Goal: Task Accomplishment & Management: Use online tool/utility

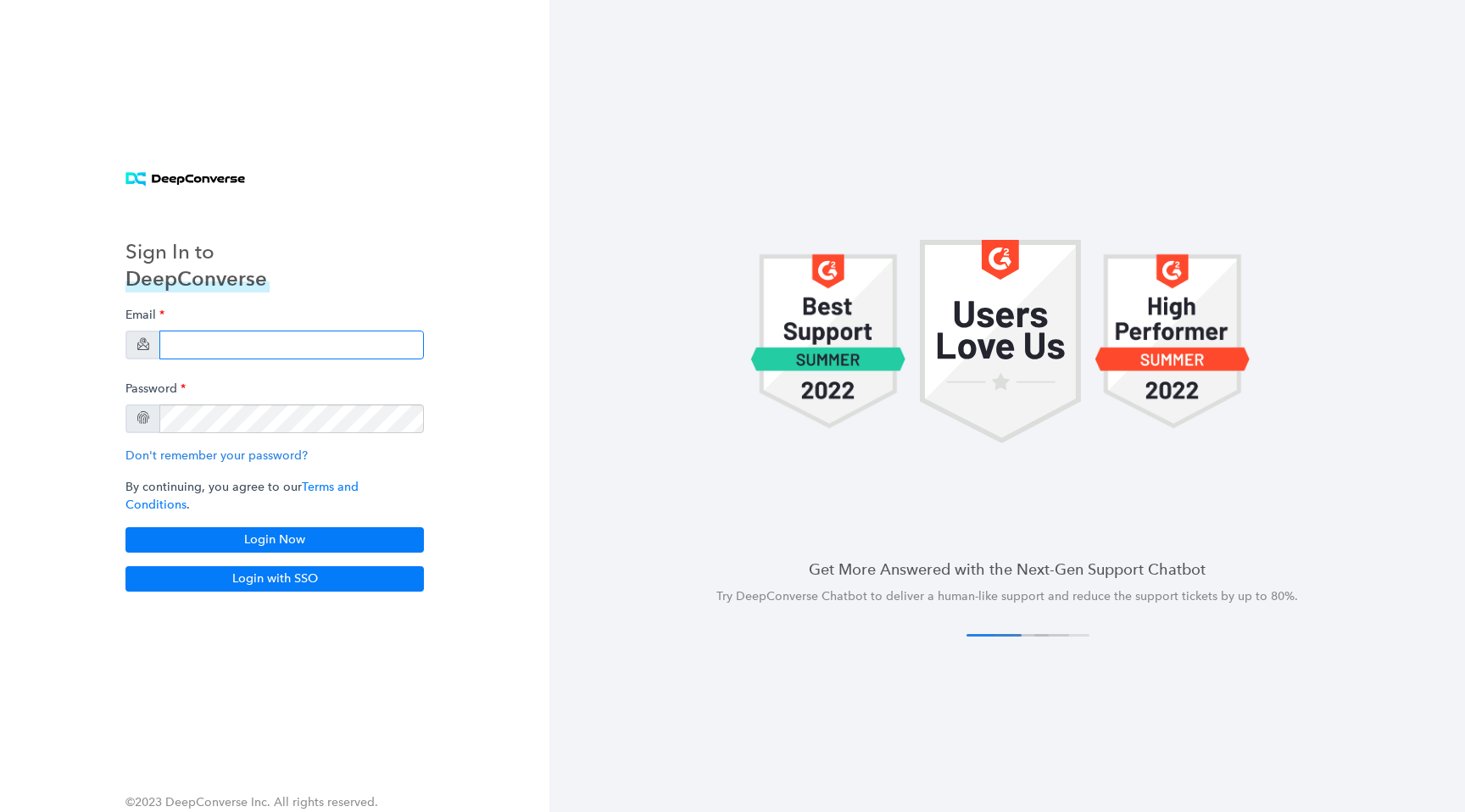
click at [275, 356] on input "email" at bounding box center [291, 345] width 265 height 29
click at [348, 340] on input "email" at bounding box center [291, 345] width 265 height 29
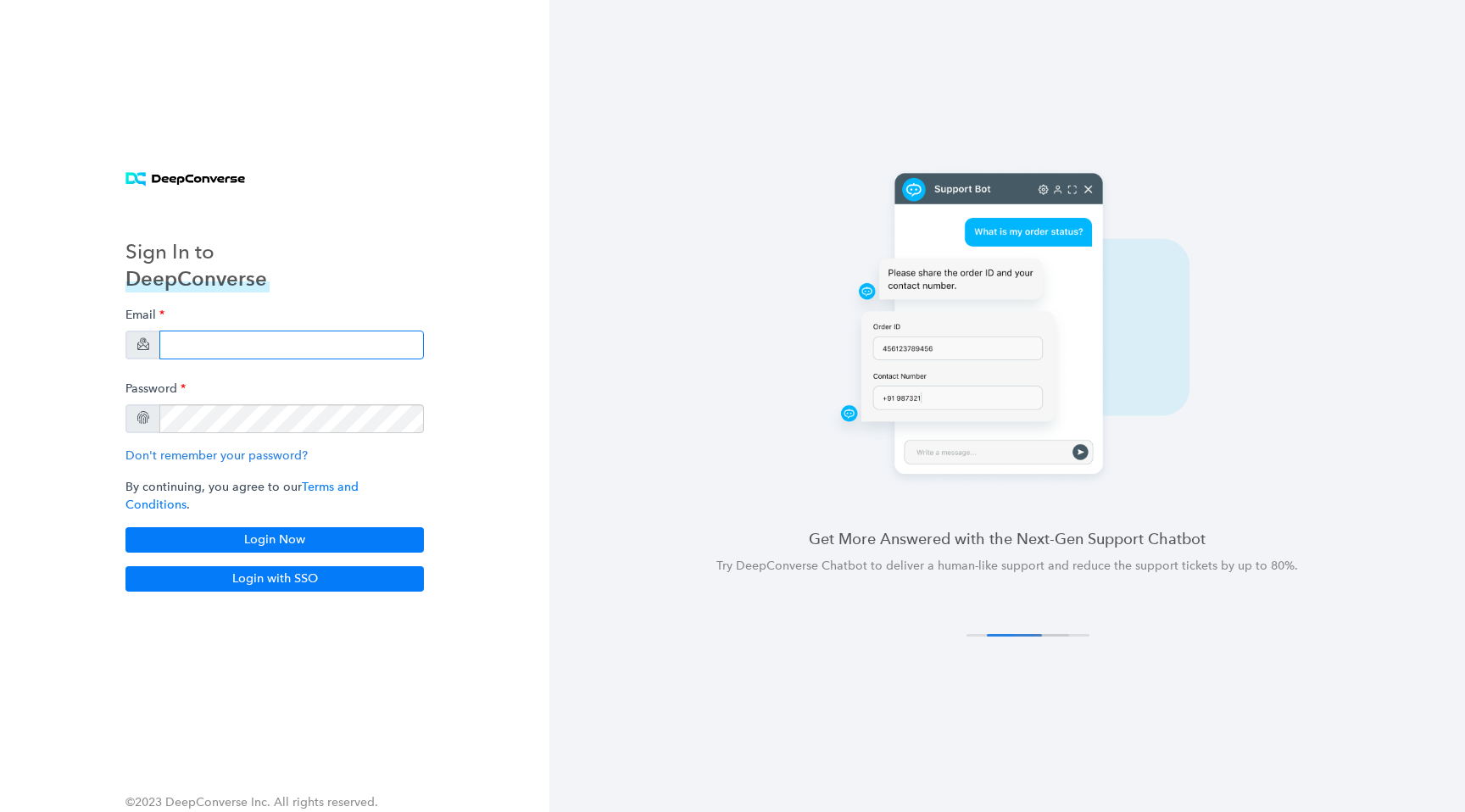
type input "[EMAIL_ADDRESS][DOMAIN_NAME]"
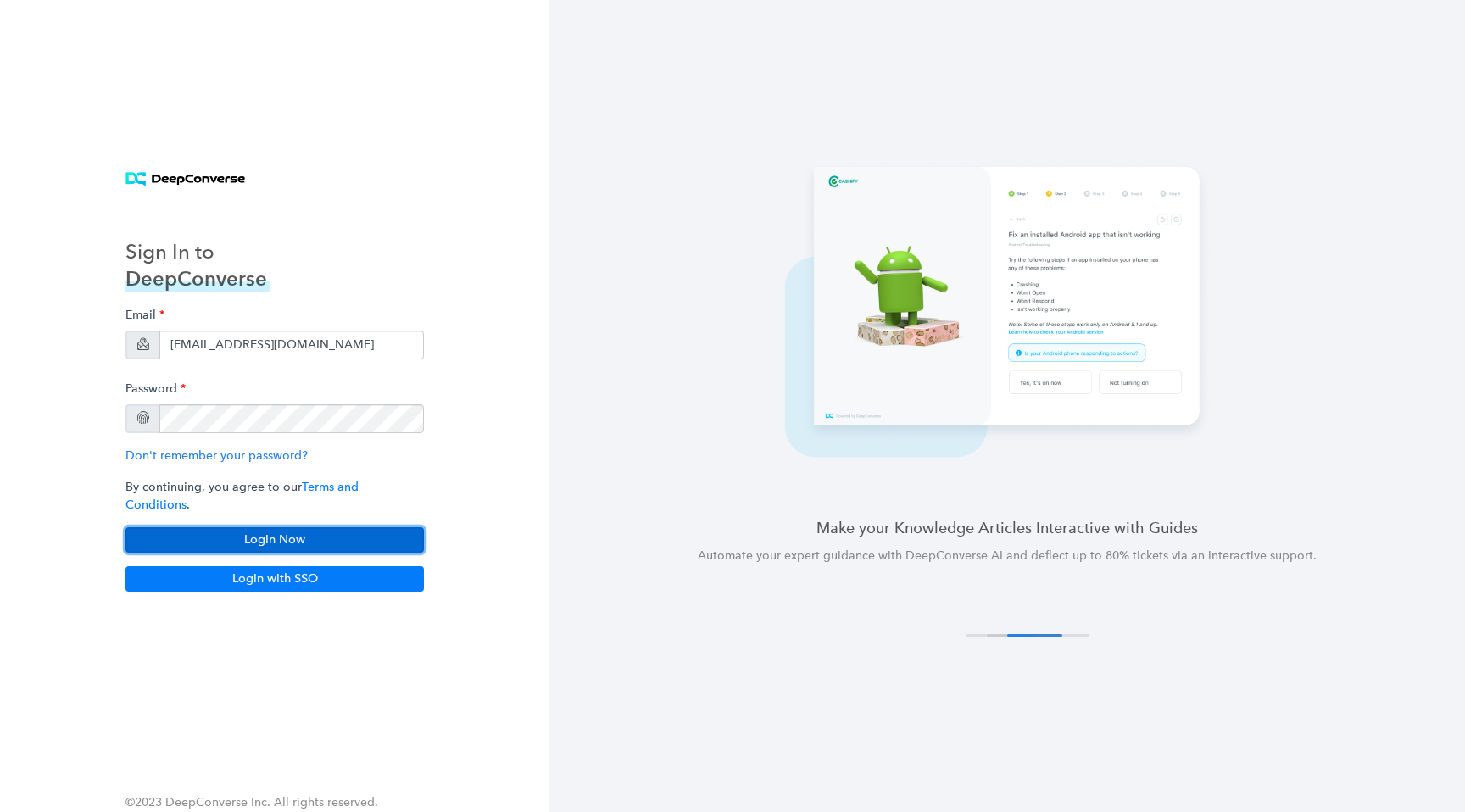
click at [332, 529] on button "Login Now" at bounding box center [274, 540] width 298 height 26
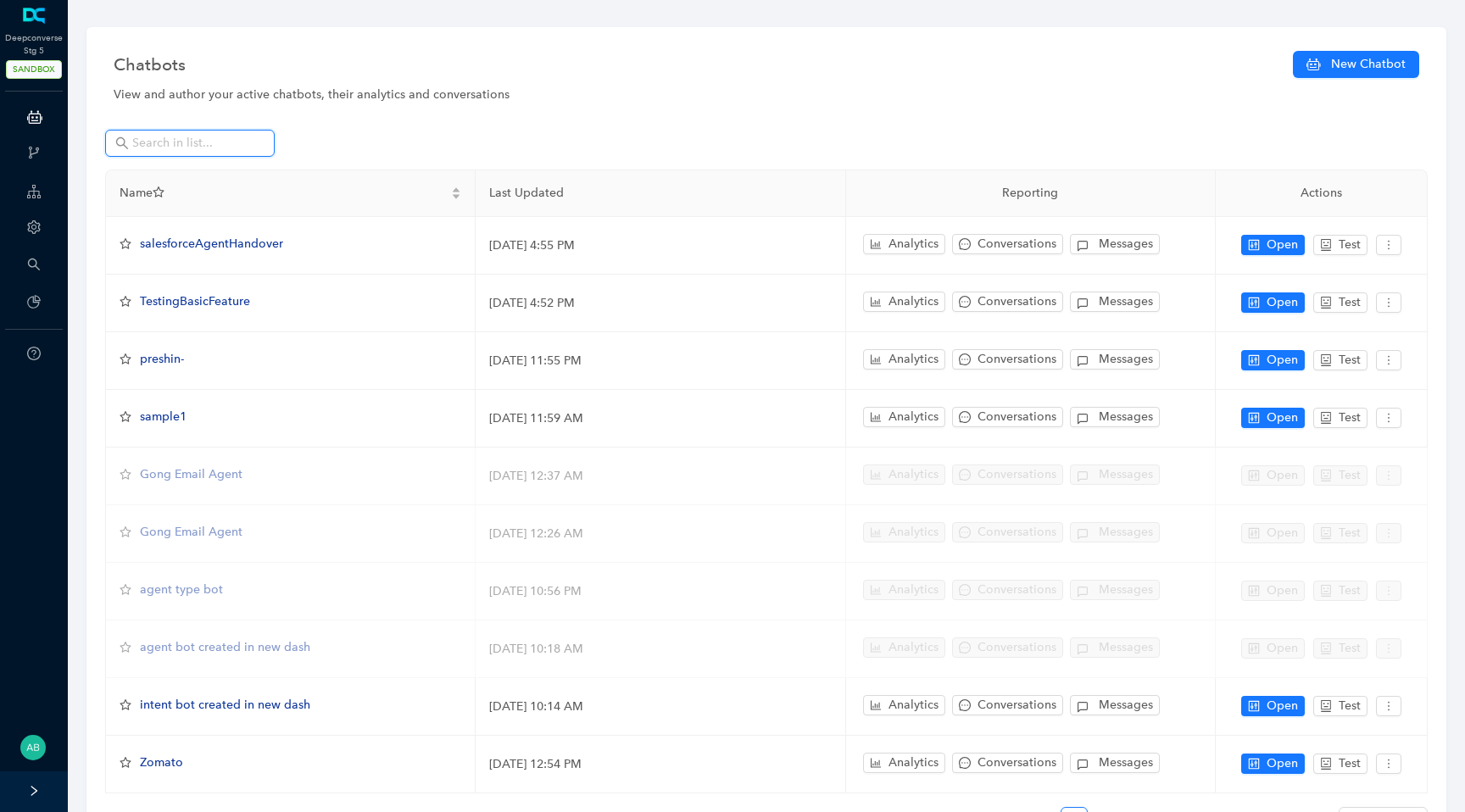
click at [179, 141] on input "text" at bounding box center [192, 143] width 119 height 18
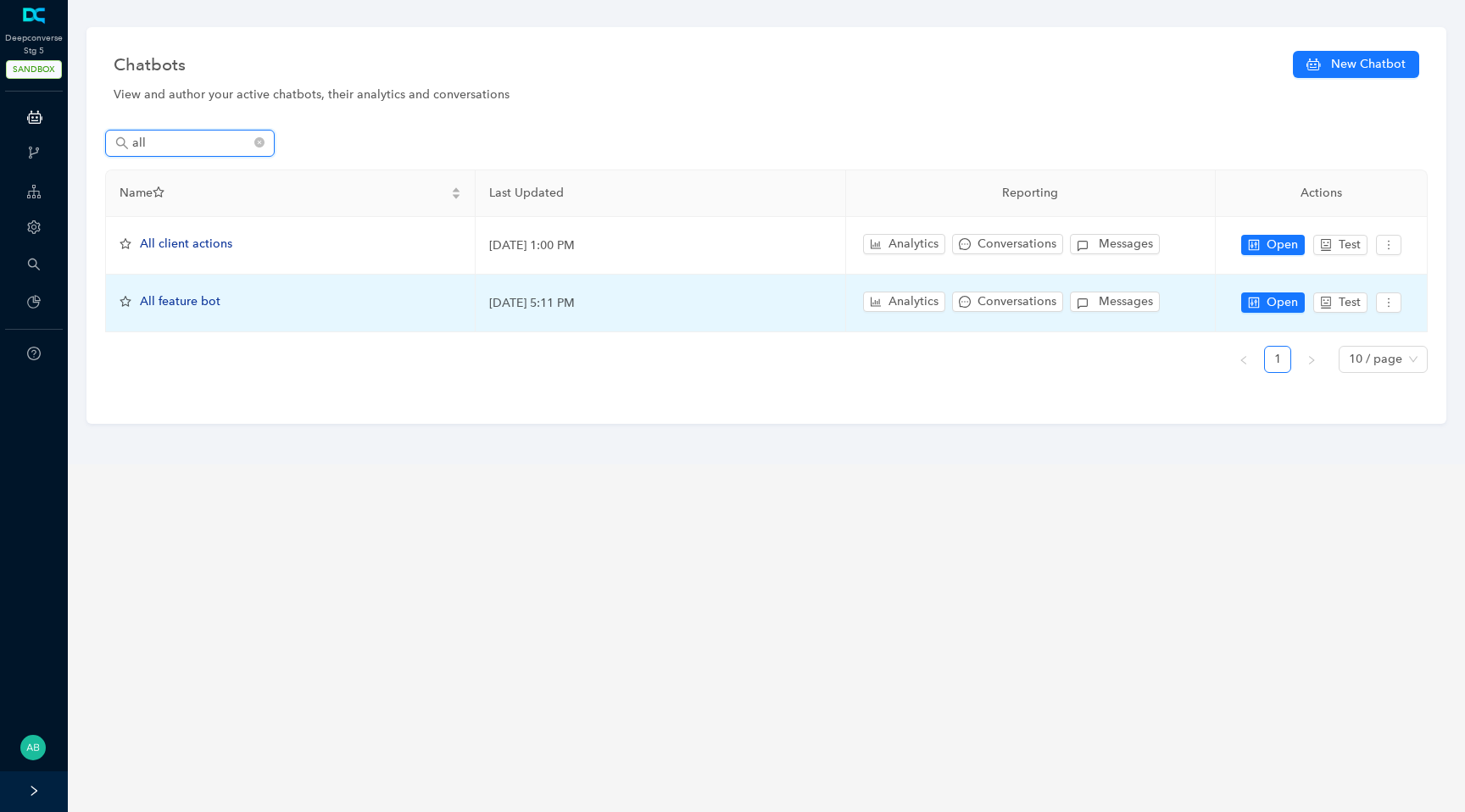
type input "all"
click at [194, 299] on span "All feature bot" at bounding box center [180, 301] width 81 height 14
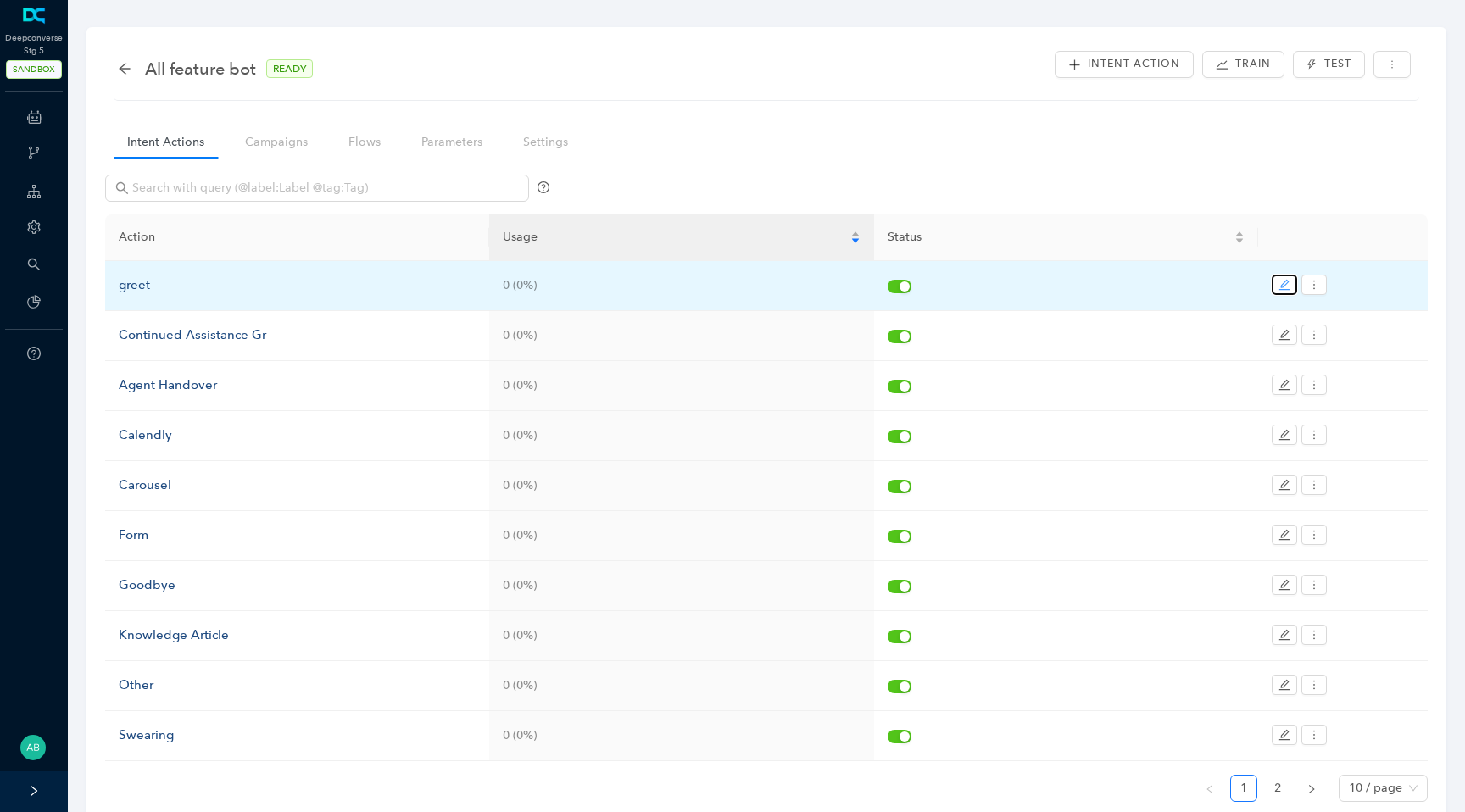
click at [1294, 288] on button "button" at bounding box center [1285, 285] width 26 height 20
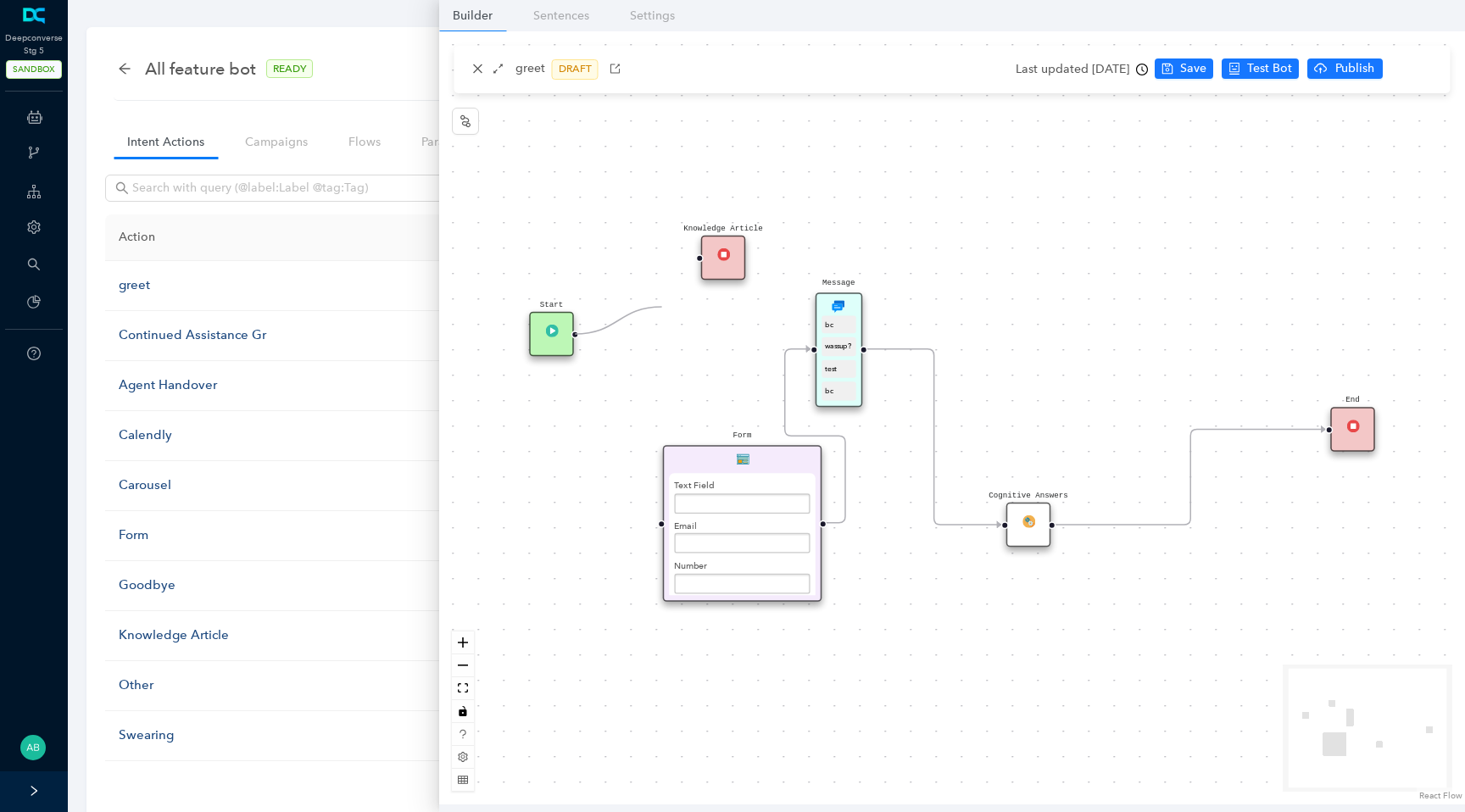
drag, startPoint x: 654, startPoint y: 525, endPoint x: 662, endPoint y: 313, distance: 212.2
click at [662, 313] on div "Start Message bc wassup? test bc End Cognitive Answers Form Text Field Email Nu…" at bounding box center [952, 418] width 1026 height 774
click at [678, 334] on div "Start Message bc wassup? test bc End Cognitive Answers Form Text Field Email Nu…" at bounding box center [952, 418] width 1026 height 774
click at [474, 116] on button "button" at bounding box center [465, 121] width 27 height 27
drag, startPoint x: 532, startPoint y: 351, endPoint x: 676, endPoint y: 329, distance: 145.7
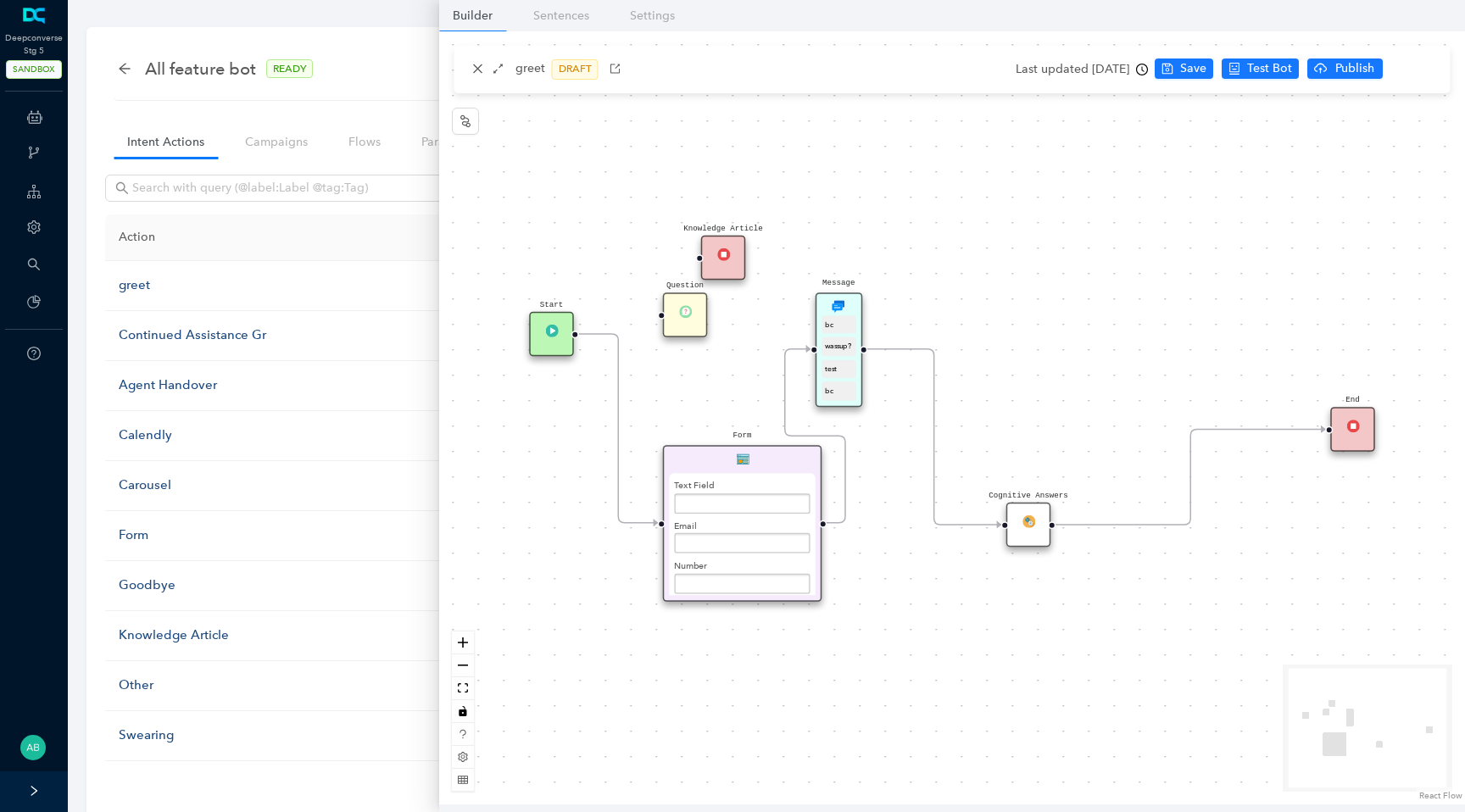
click at [676, 329] on div "Question" at bounding box center [686, 314] width 45 height 45
drag, startPoint x: 654, startPoint y: 522, endPoint x: 659, endPoint y: 340, distance: 182.1
click at [686, 340] on div "Question" at bounding box center [686, 334] width 45 height 45
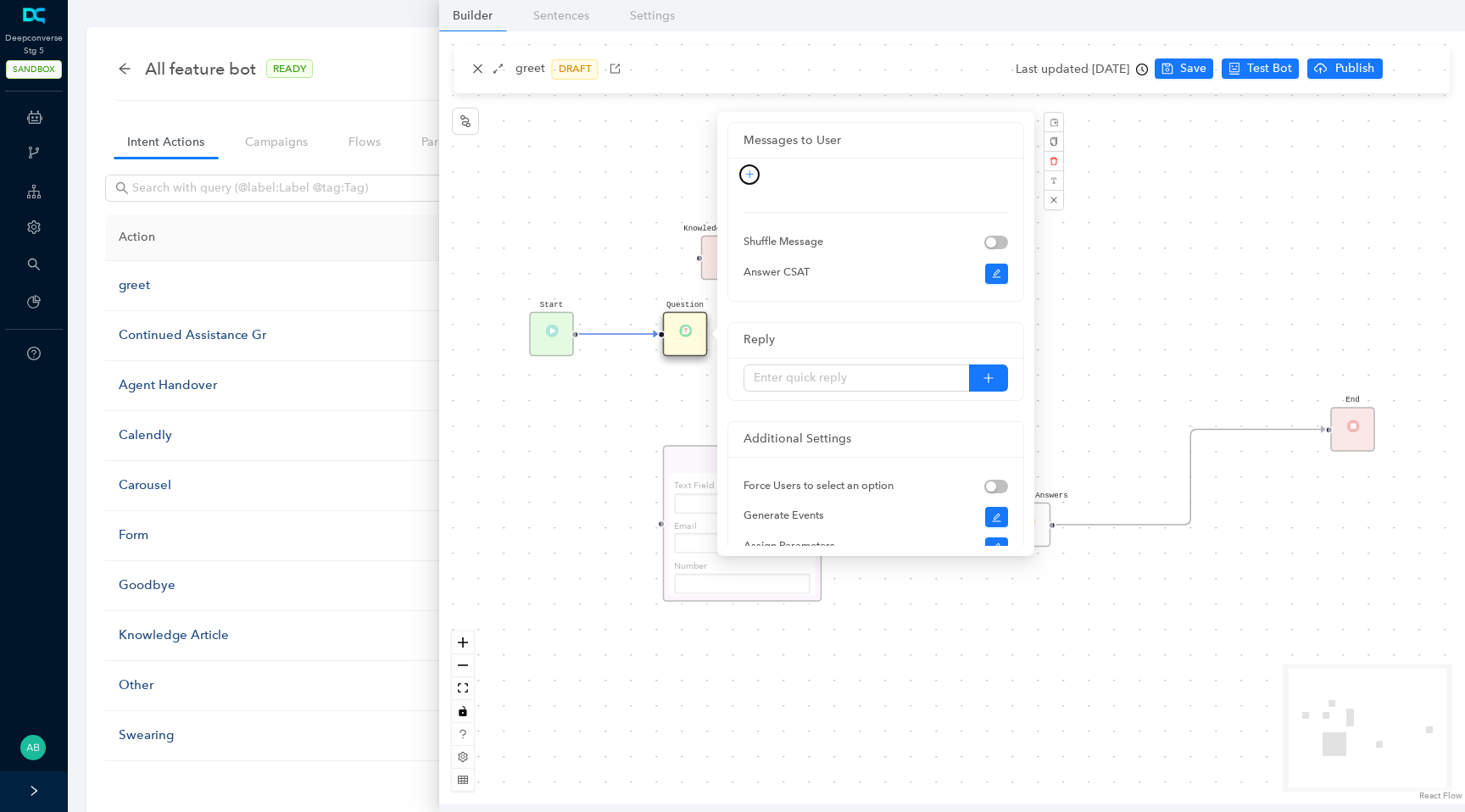
click at [749, 168] on button "button" at bounding box center [749, 174] width 20 height 20
click at [737, 263] on link "Link" at bounding box center [720, 259] width 34 height 18
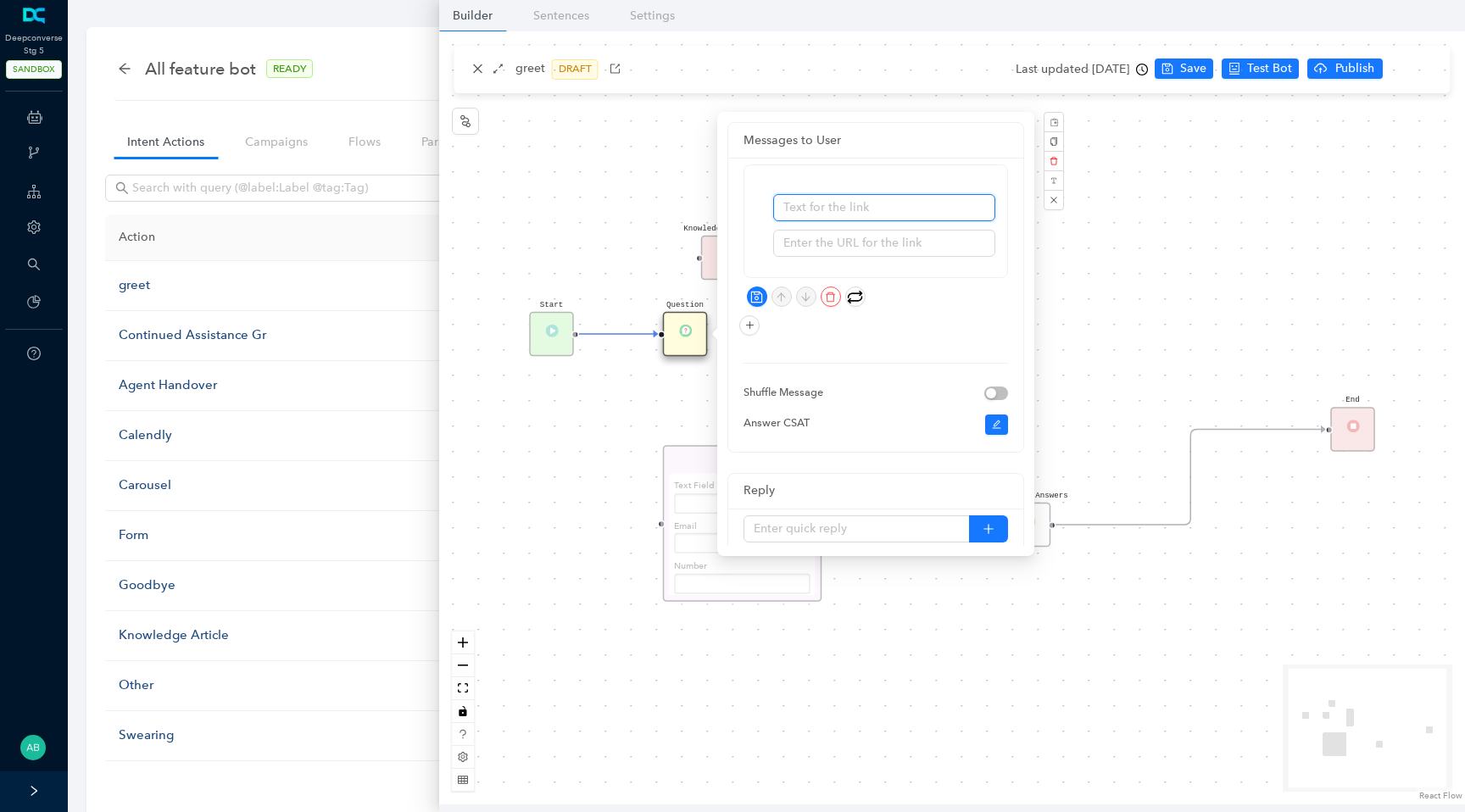
click at [816, 217] on input "text" at bounding box center [885, 208] width 222 height 27
type input "t\hello"
type input "hello"
click at [819, 255] on input "text" at bounding box center [885, 244] width 222 height 27
type input "https://chatbot-r3.deepconverse.com/?draft=true&hostname=dcstg5-r3-172052506261…"
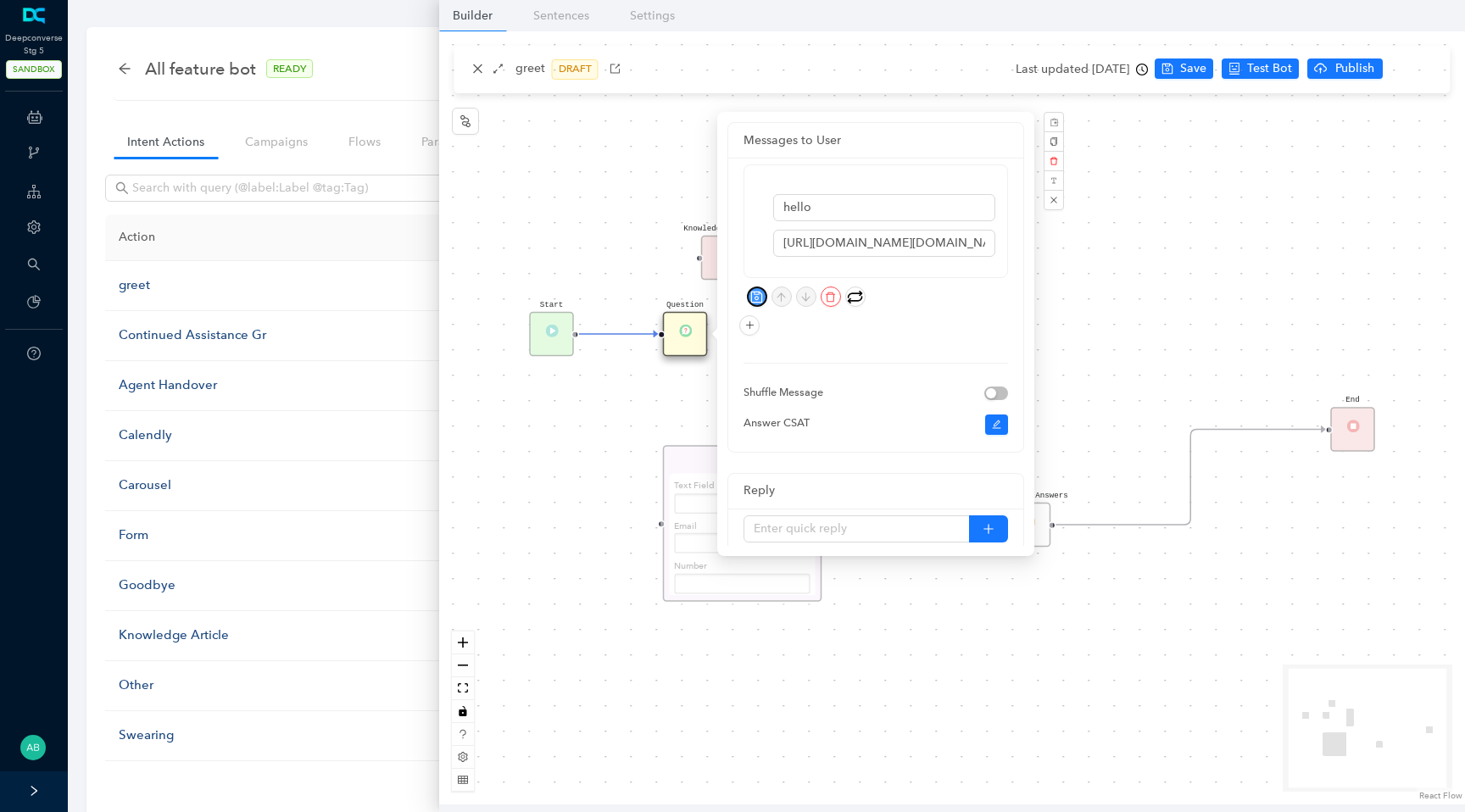
click at [759, 294] on icon "save" at bounding box center [756, 296] width 12 height 12
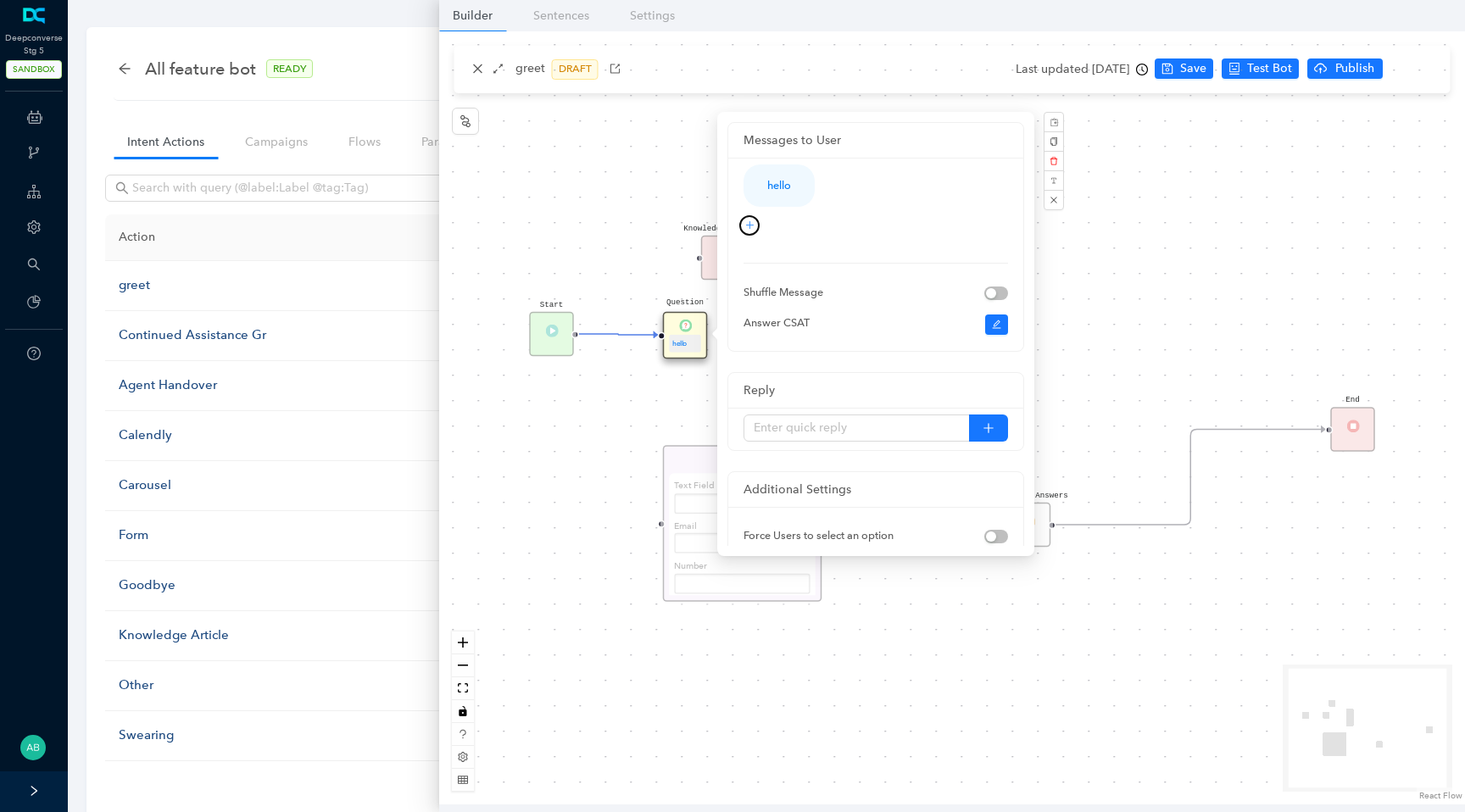
click at [750, 229] on icon "plus" at bounding box center [750, 225] width 11 height 11
click at [748, 340] on link "Image" at bounding box center [727, 336] width 47 height 18
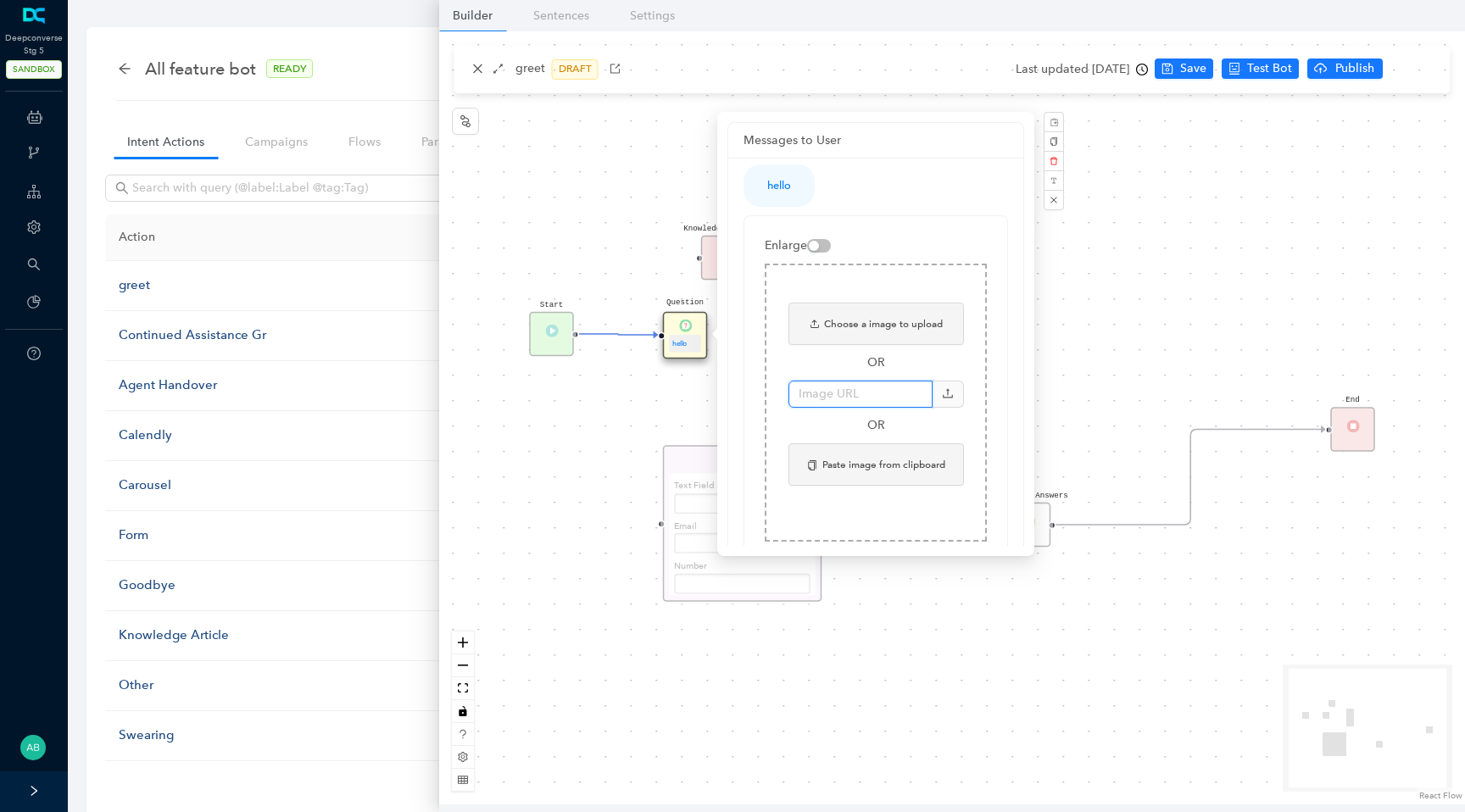
click at [845, 391] on input "text" at bounding box center [861, 394] width 144 height 27
paste input "https://images.unsplash.com/photo-1589656966895-2f33e7653819?ixlib=rb-4.1.0&ixi…"
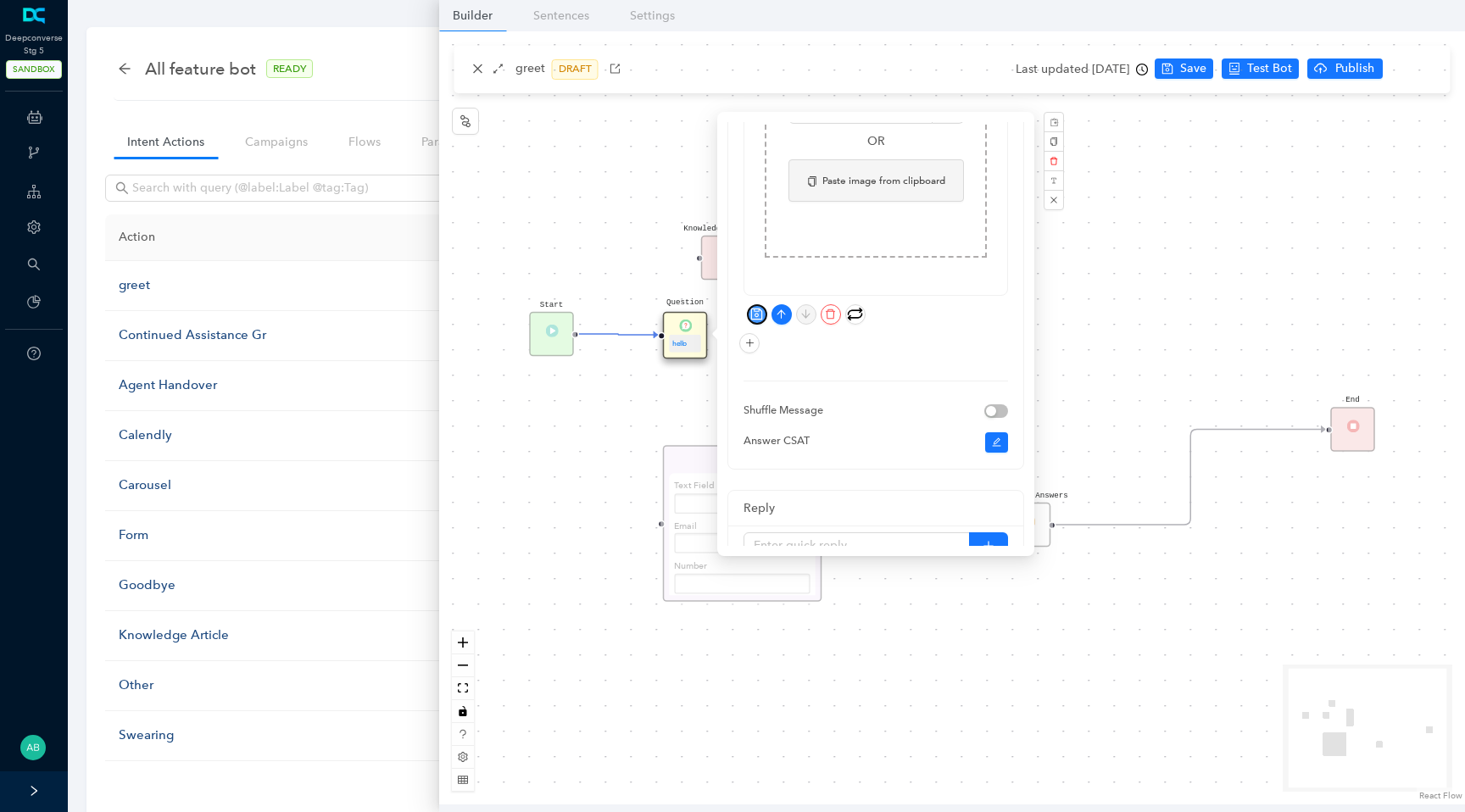
click at [762, 311] on icon "save" at bounding box center [756, 313] width 12 height 12
click at [757, 314] on icon "save" at bounding box center [756, 313] width 12 height 12
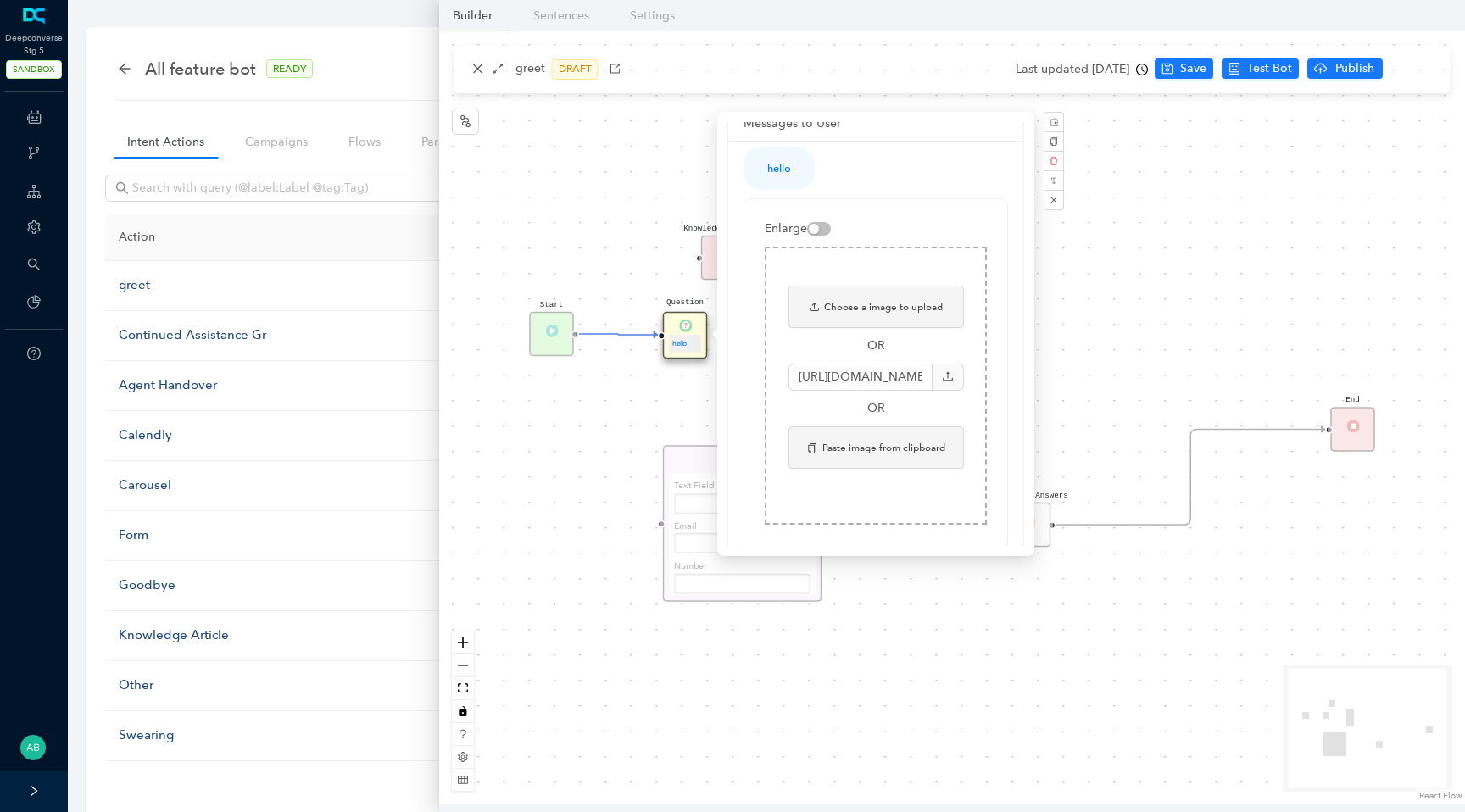
scroll to position [21, 0]
click at [945, 370] on icon "upload" at bounding box center [948, 372] width 12 height 12
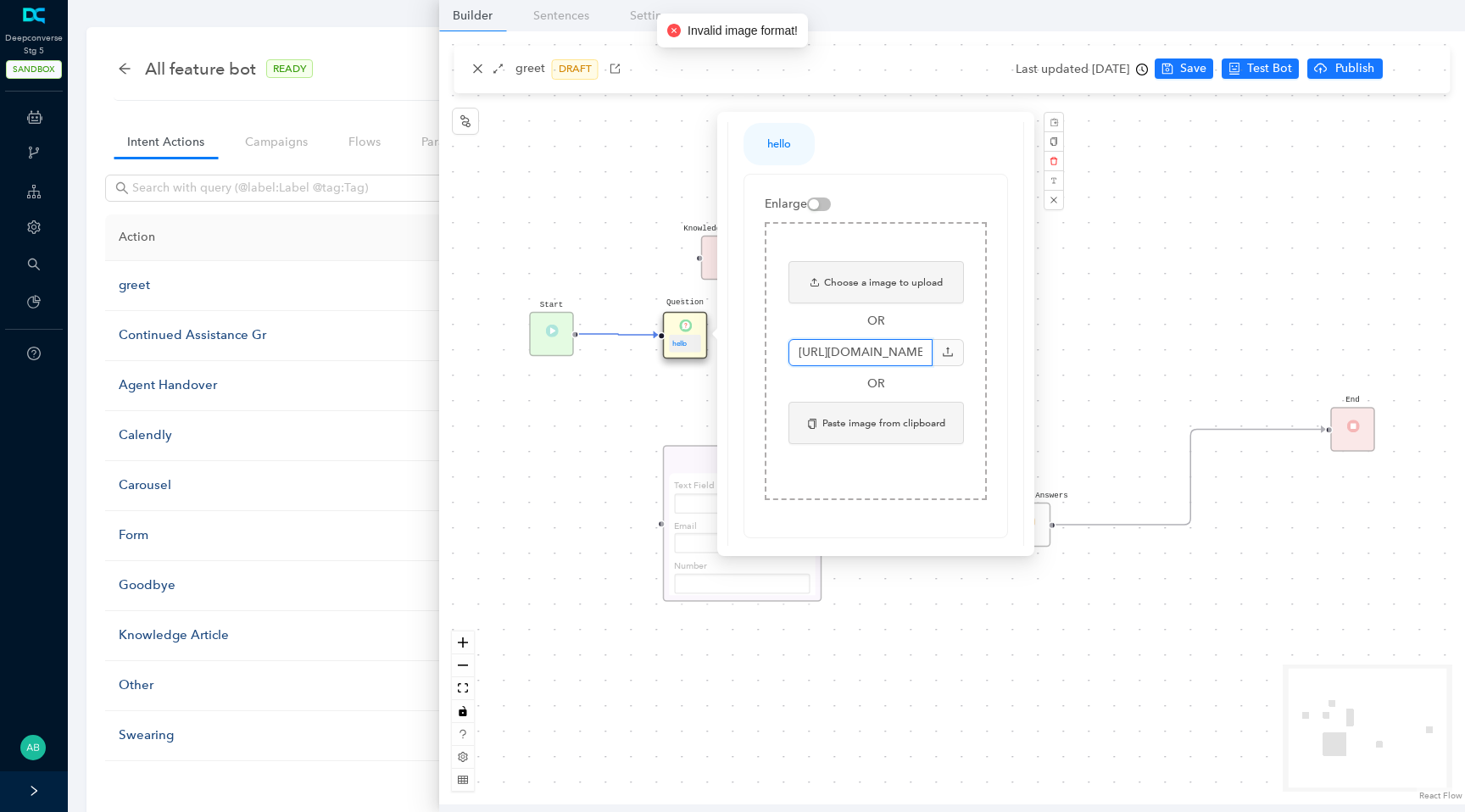
click at [898, 352] on input "https://images.unsplash.com/photo-1589656966895-2f33e7653819?ixlib=rb-4.1.0&ixi…" at bounding box center [861, 353] width 144 height 27
click at [949, 347] on icon "upload" at bounding box center [948, 352] width 12 height 12
click at [882, 344] on input "https://images.unsplash.com/photo-1589656966895-2f33e7653819?ixlib=rb-4.1.0&ixi…" at bounding box center [861, 353] width 144 height 27
paste input "encrypted-tbn0.gstatic.com/images?q=tbn:ANd9GcTc9APxkj0xClmrU3PpMZglHQkx446nQPG…"
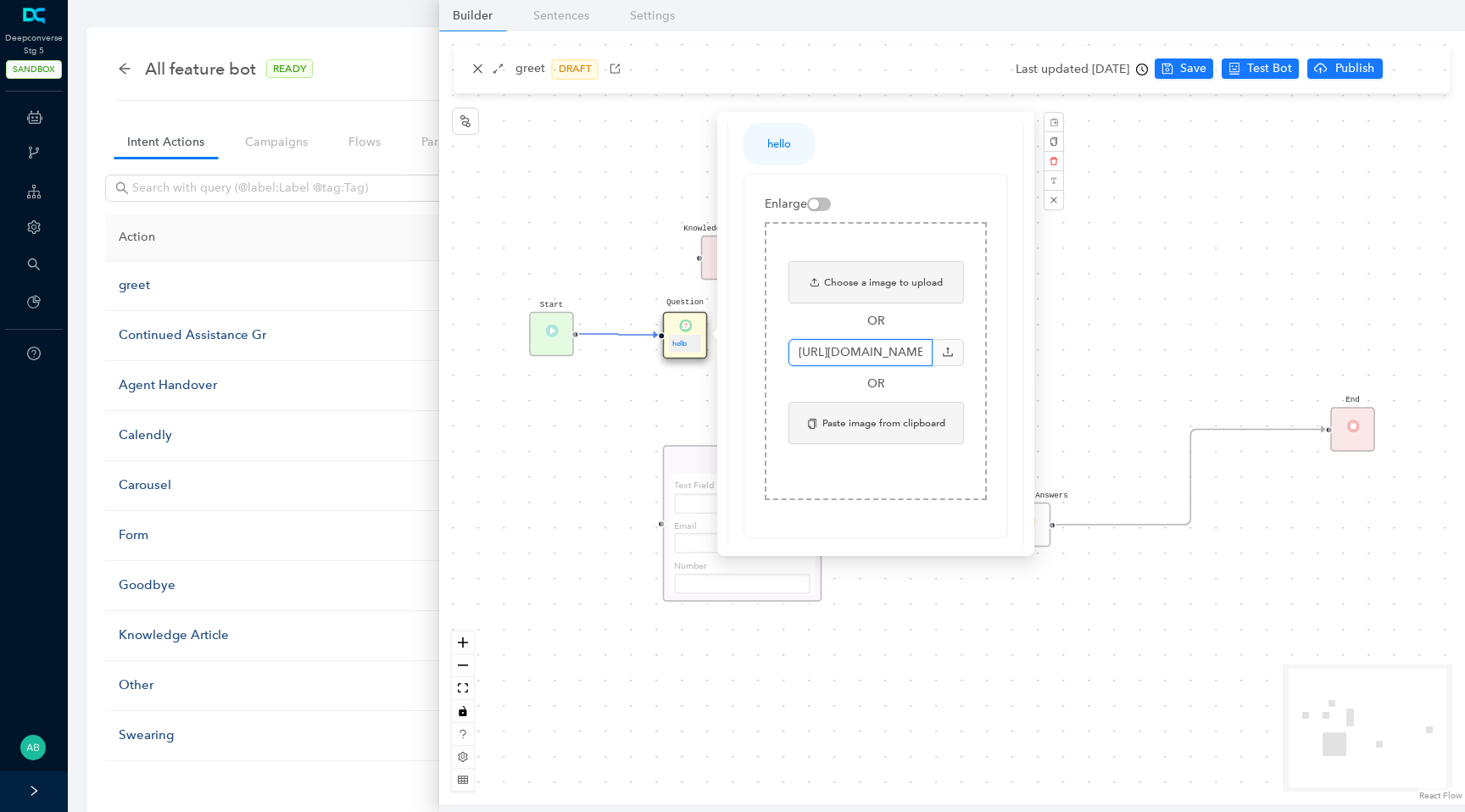
scroll to position [0, 473]
type input "https://encrypted-tbn0.gstatic.com/images?q=tbn:ANd9GcTc9APxkj0xClmrU3PpMZglHQk…"
click at [948, 354] on icon "upload" at bounding box center [948, 352] width 12 height 12
click at [900, 352] on input "https://encrypted-tbn0.gstatic.com/images?q=tbn:ANd9GcTc9APxkj0xClmrU3PpMZglHQk…" at bounding box center [861, 353] width 144 height 27
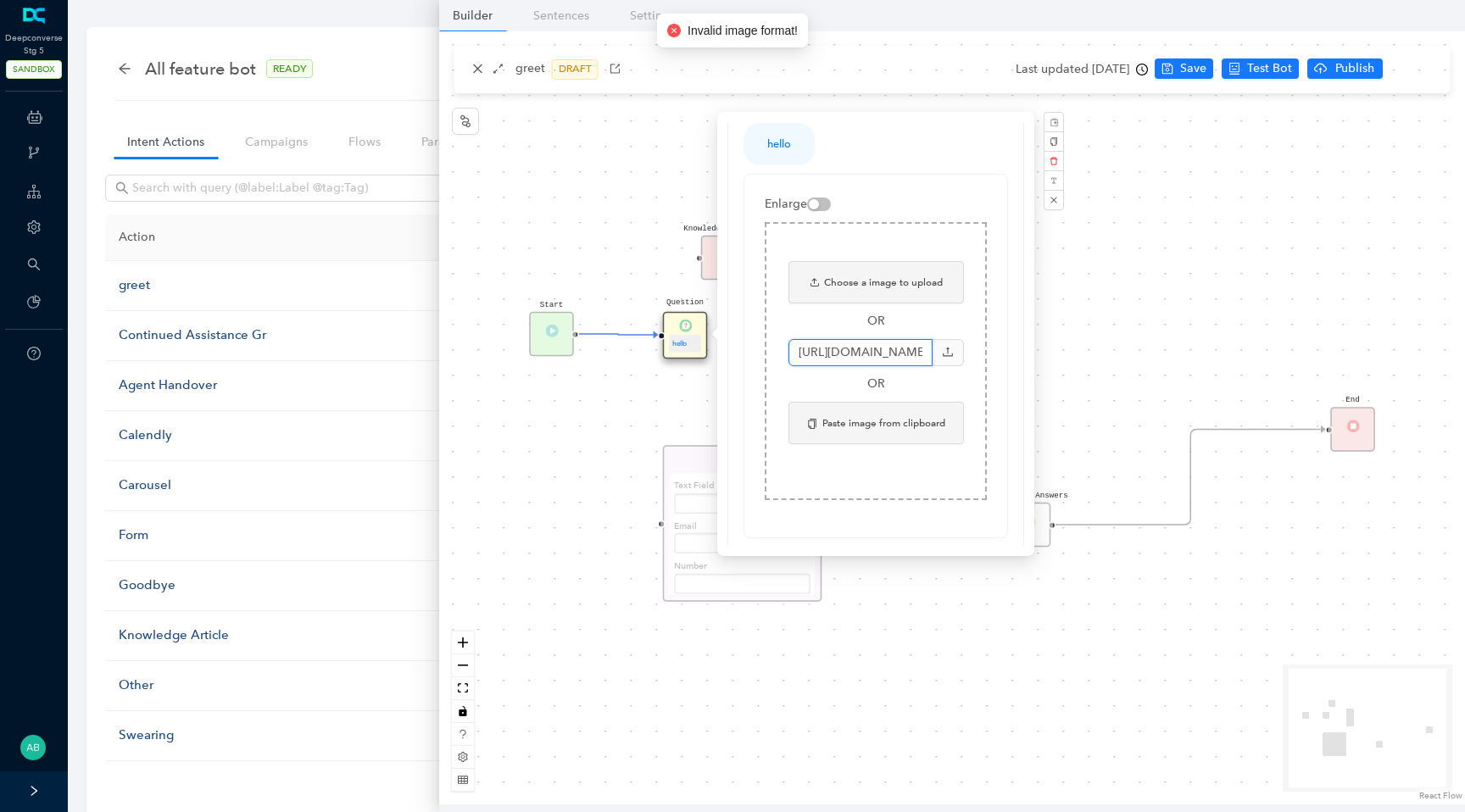
click at [900, 352] on input "https://encrypted-tbn0.gstatic.com/images?q=tbn:ANd9GcTc9APxkj0xClmrU3PpMZglHQk…" at bounding box center [861, 353] width 144 height 27
paste input "https://cdn.pixabay.com/photo/2025/09/12/15/10/small-copper-9830647_1280.jpg"
type input "https://cdn.pixabay.com/photo/2025/09/12/15/10/small-copper-9830647_1280.jpg"
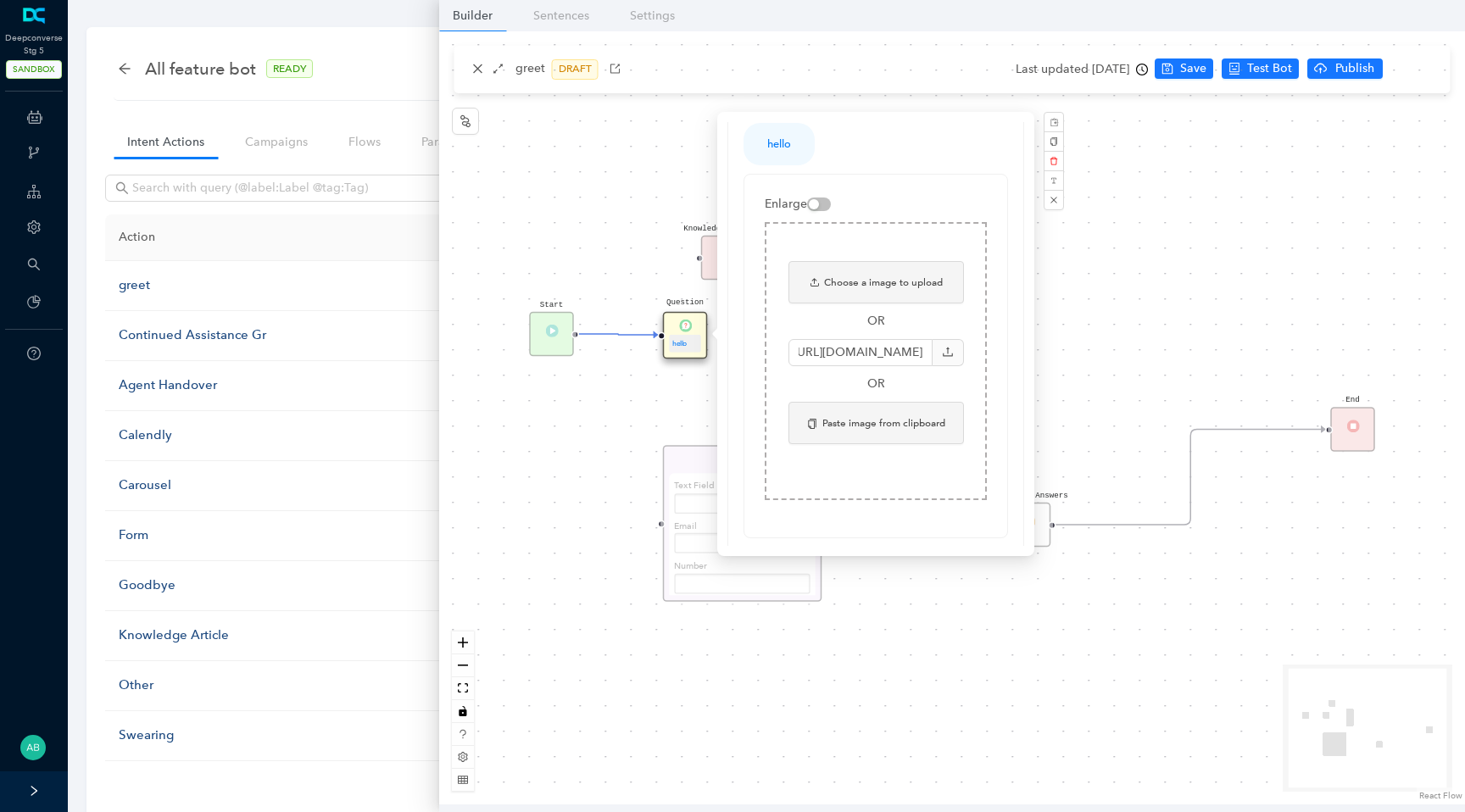
scroll to position [0, 0]
click at [936, 360] on span at bounding box center [948, 353] width 32 height 27
click at [942, 357] on icon "upload" at bounding box center [948, 352] width 12 height 12
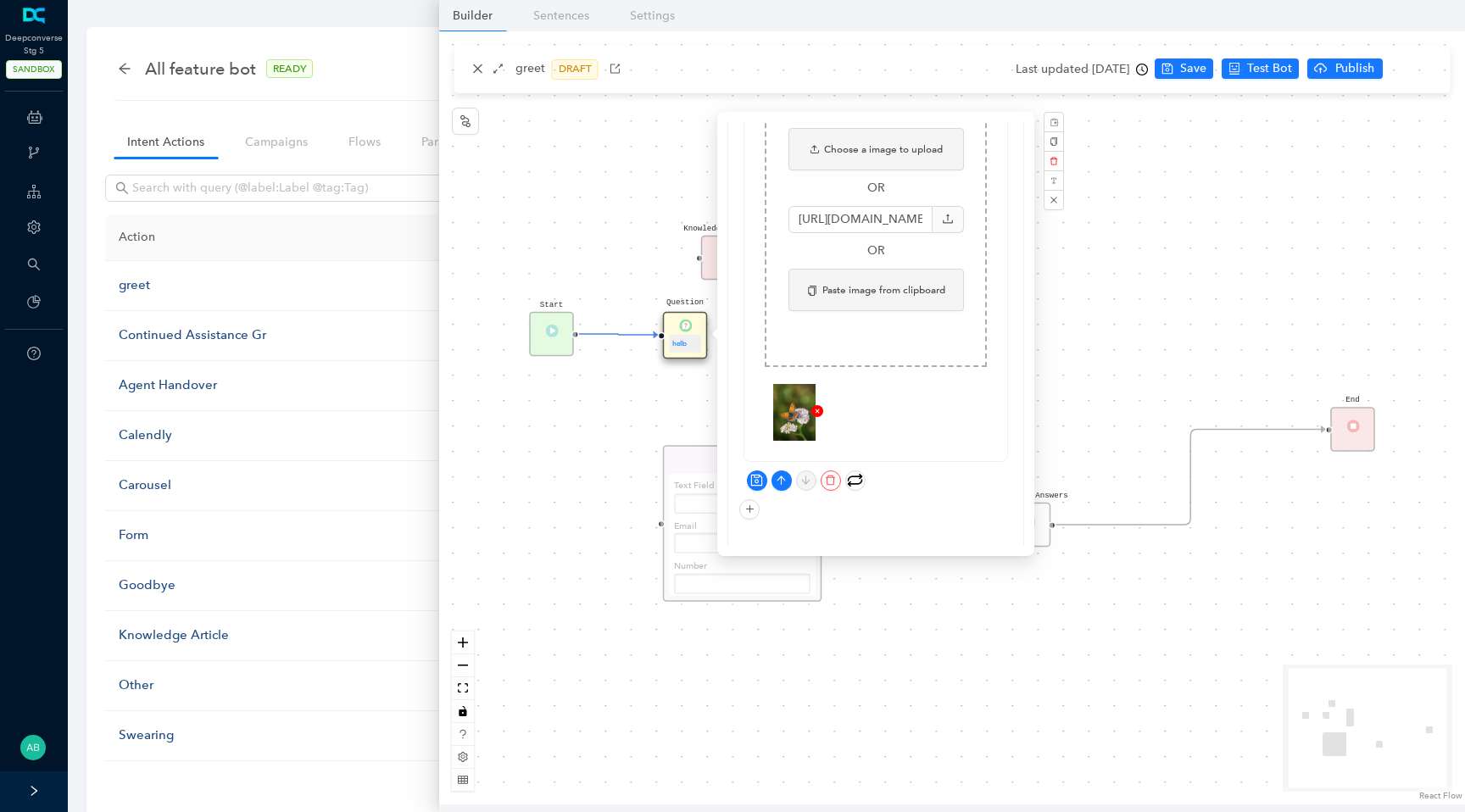
scroll to position [198, 0]
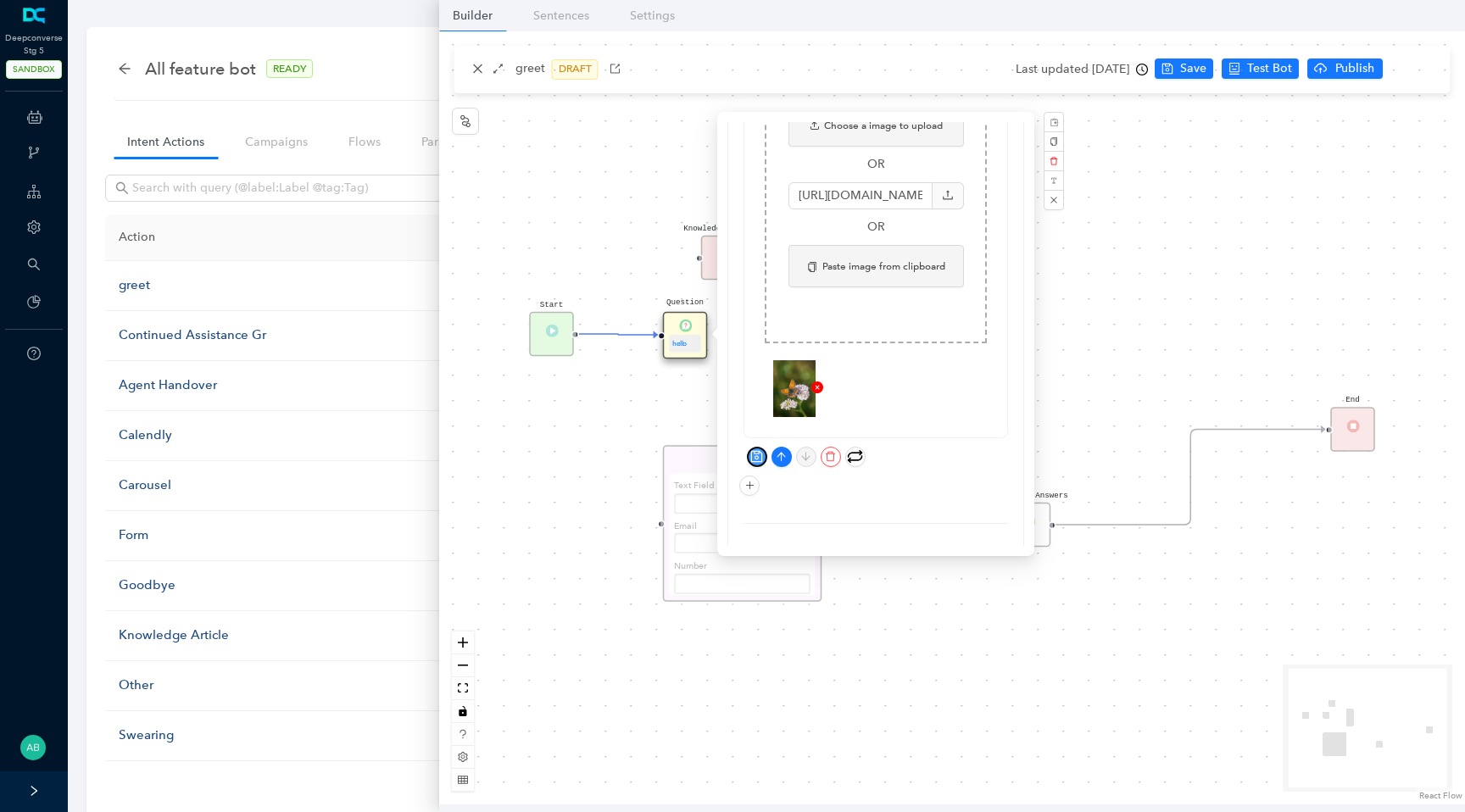
click at [752, 452] on icon "save" at bounding box center [756, 456] width 11 height 11
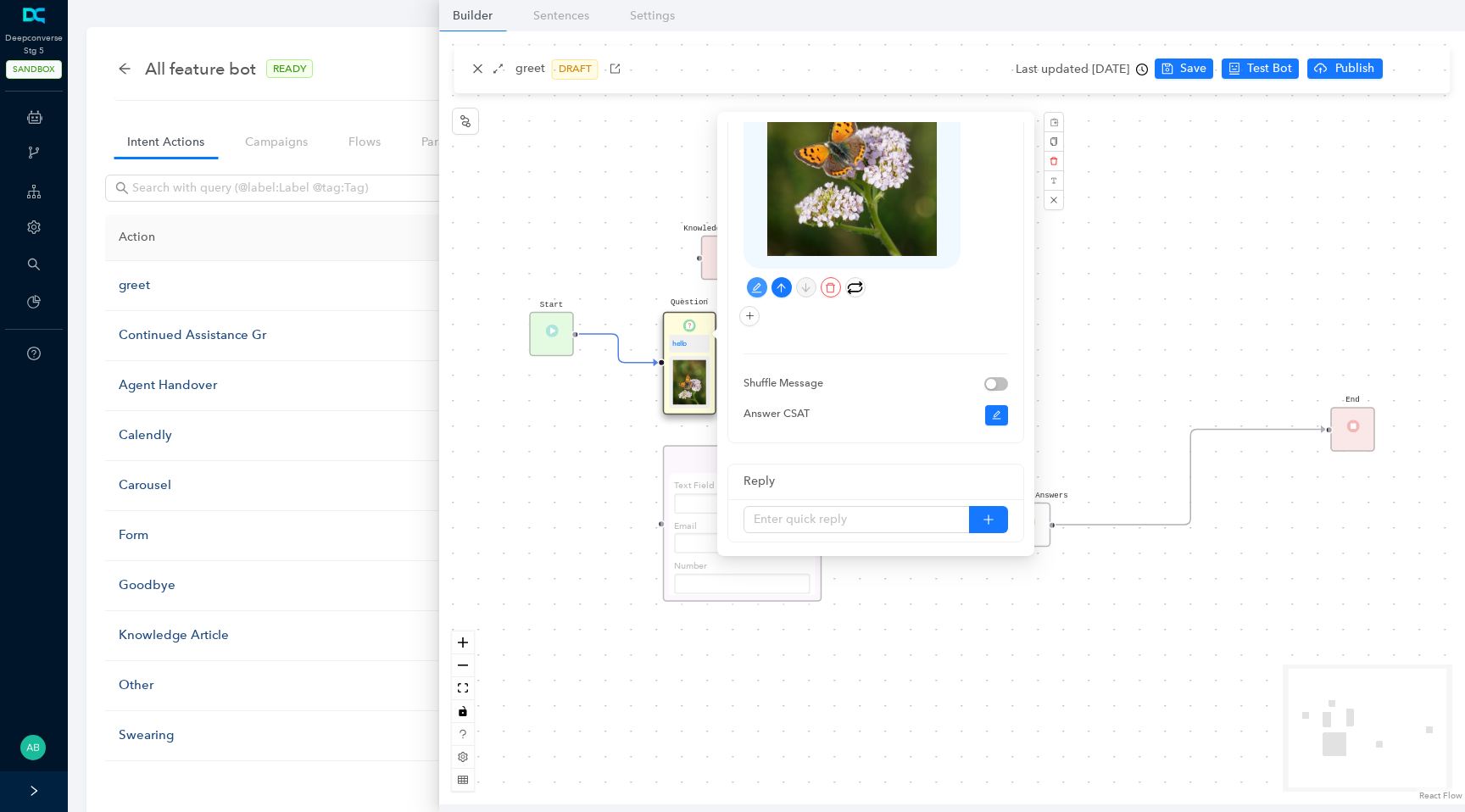
click at [752, 305] on div "hello" at bounding box center [876, 150] width 265 height 367
click at [752, 316] on icon "plus" at bounding box center [750, 316] width 8 height 1
click at [734, 545] on link "Video" at bounding box center [726, 536] width 45 height 18
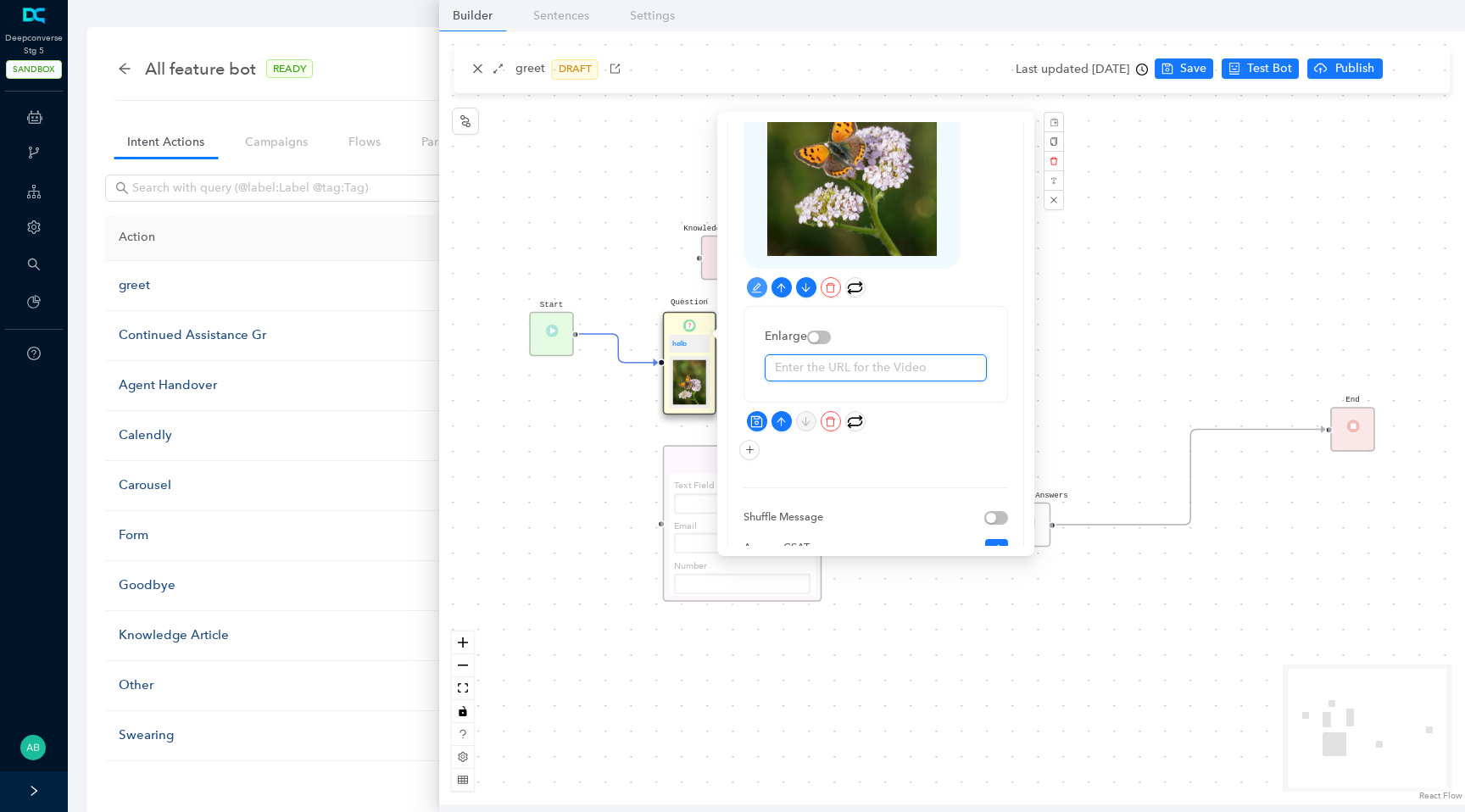
click at [810, 368] on input "text" at bounding box center [876, 368] width 222 height 27
type input "v"
paste input "https://commondatastorage.googleapis.com/gtv-videos-bucket/sample/BigBuckBunny.…"
type input "https://commondatastorage.googleapis.com/gtv-videos-bucket/sample/BigBuckBunny.…"
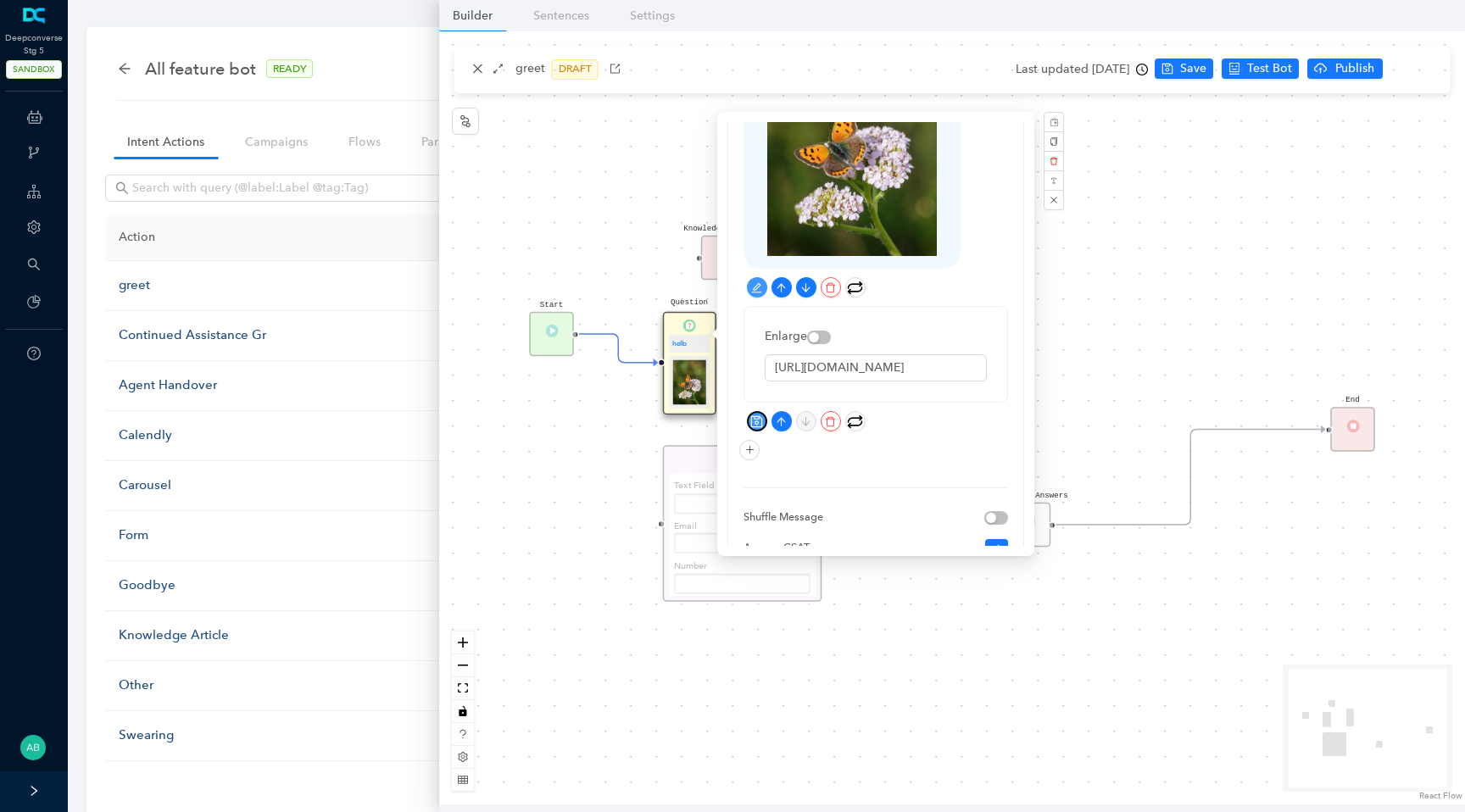
scroll to position [0, 0]
click at [756, 421] on icon "save" at bounding box center [756, 420] width 11 height 11
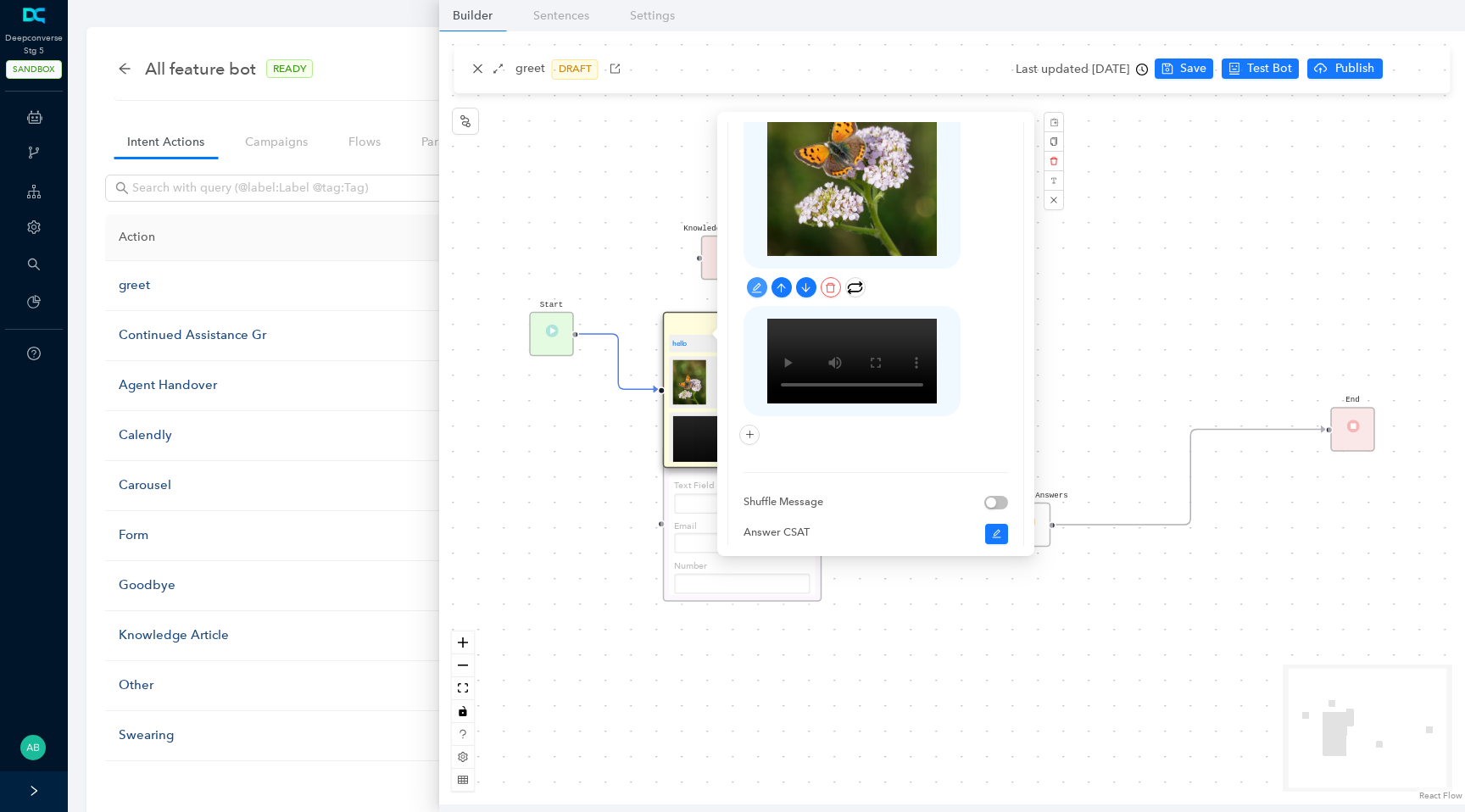
click at [1151, 282] on div "Start Message bc wassup? test bc End Cognitive Answers Form Text Field Email Nu…" at bounding box center [952, 418] width 1026 height 774
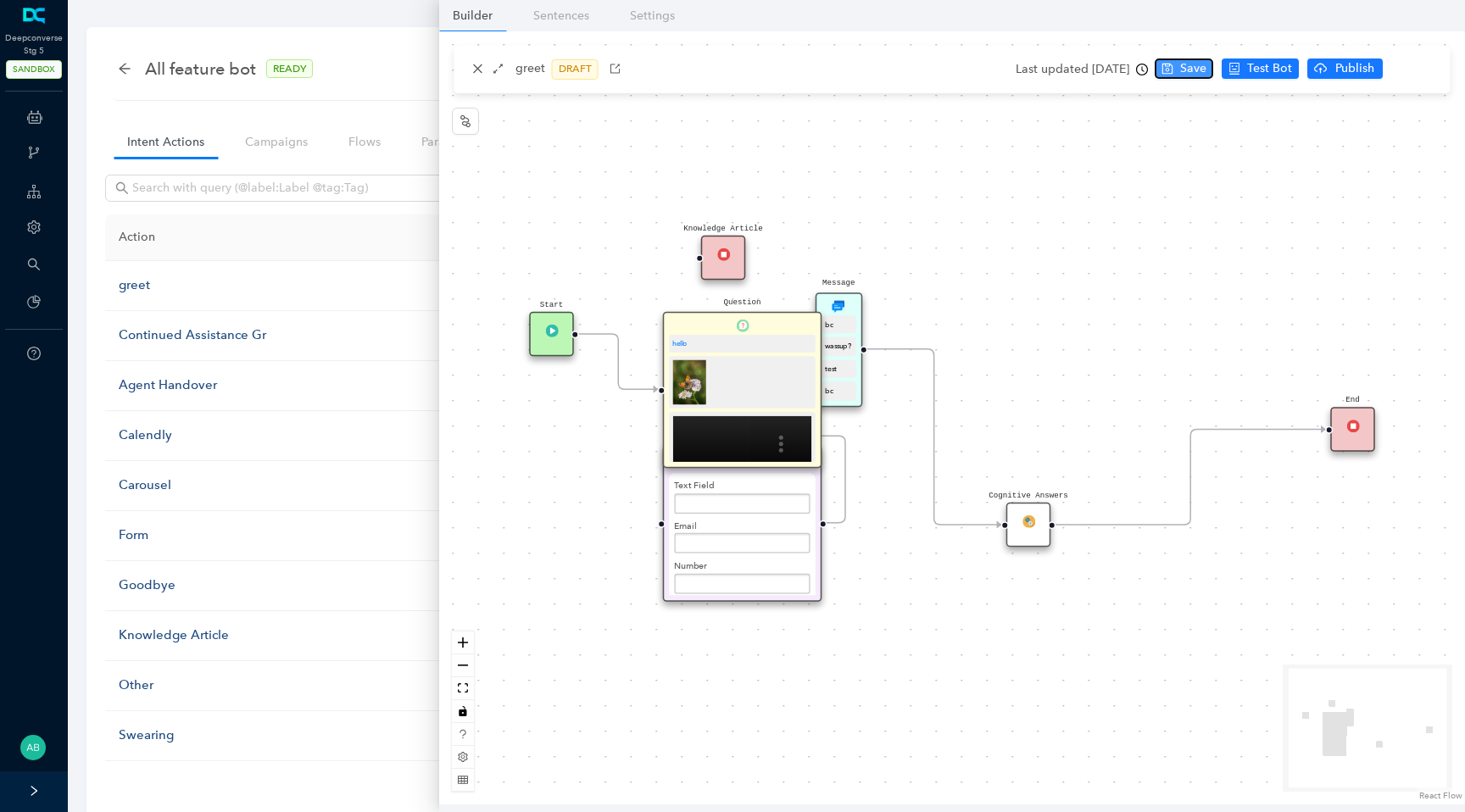
click at [1207, 75] on span "Save" at bounding box center [1193, 68] width 26 height 18
click at [1317, 84] on div "greet DRAFT" at bounding box center [952, 70] width 996 height 48
click at [1321, 74] on span "Test Bot" at bounding box center [1336, 68] width 45 height 18
